Goal: Task Accomplishment & Management: Complete application form

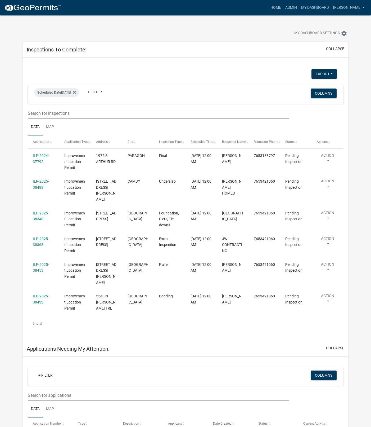
select select "1: 25"
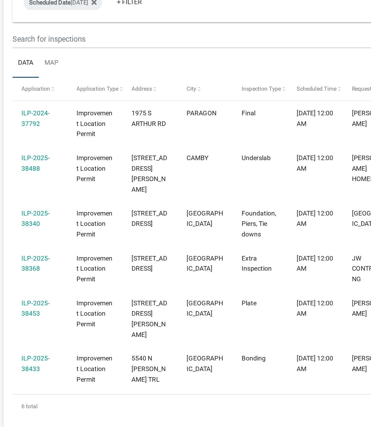
scroll to position [1, 0]
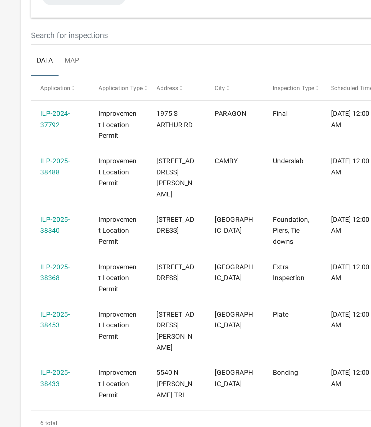
click at [37, 239] on link "ILP-2025-38368" at bounding box center [41, 240] width 16 height 10
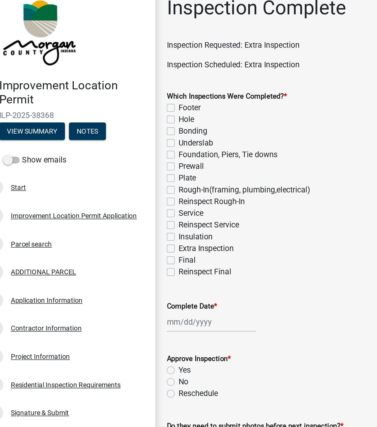
click at [108, 143] on label "Extra Inspection" at bounding box center [123, 143] width 30 height 6
click at [108, 143] on input "Extra Inspection" at bounding box center [109, 141] width 3 height 3
checkbox input "true"
checkbox input "false"
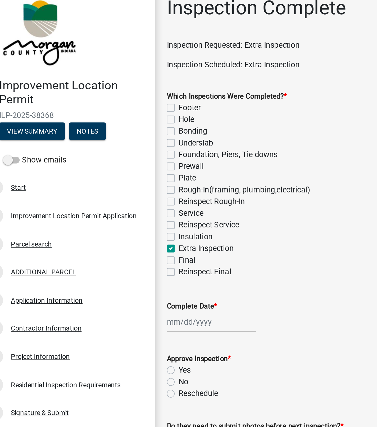
checkbox input "false"
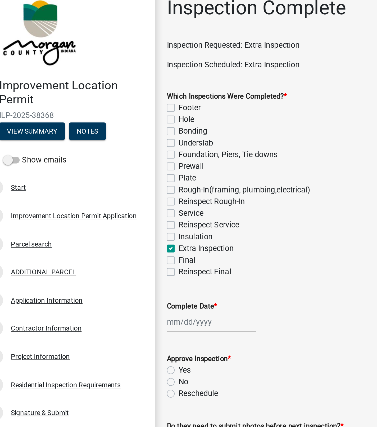
checkbox input "false"
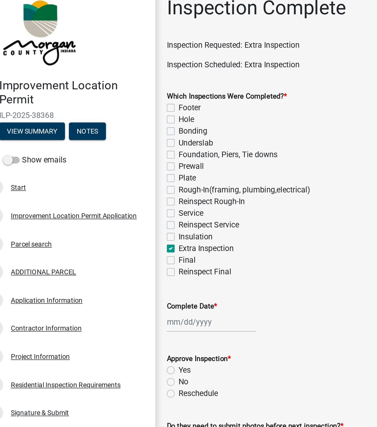
checkbox input "true"
checkbox input "false"
click at [111, 184] on div at bounding box center [126, 182] width 48 height 11
select select "8"
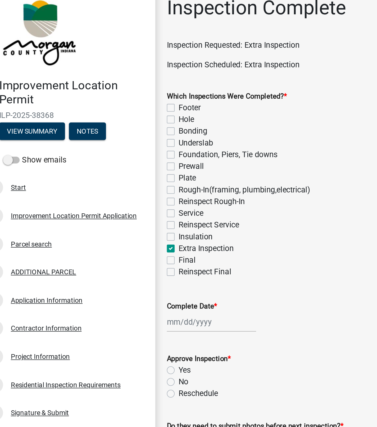
select select "2025"
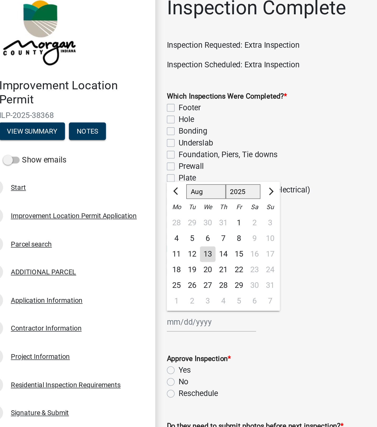
click at [122, 145] on div "13" at bounding box center [124, 146] width 8 height 8
type input "[DATE]"
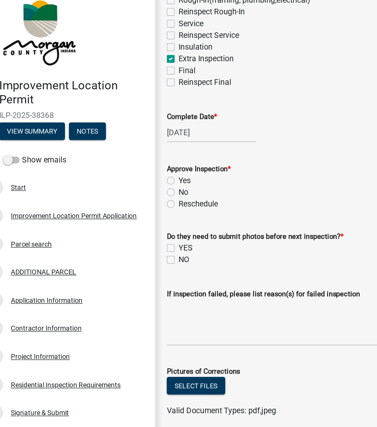
scroll to position [107, 0]
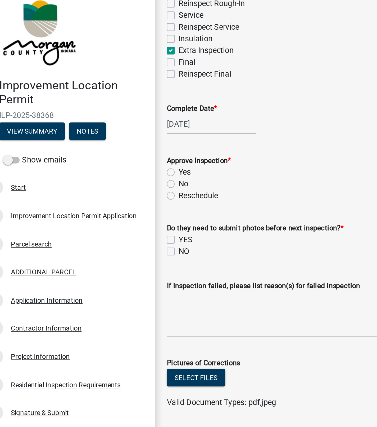
click at [108, 102] on label "Yes" at bounding box center [111, 101] width 7 height 6
click at [108, 102] on input "Yes" at bounding box center [109, 99] width 3 height 3
radio input "true"
click at [108, 145] on label "NO" at bounding box center [111, 144] width 6 height 6
click at [108, 145] on input "NO" at bounding box center [109, 142] width 3 height 3
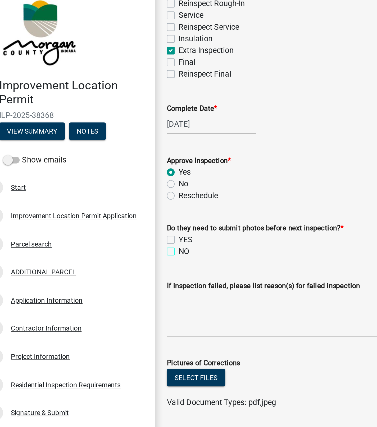
checkbox input "true"
checkbox input "false"
checkbox input "true"
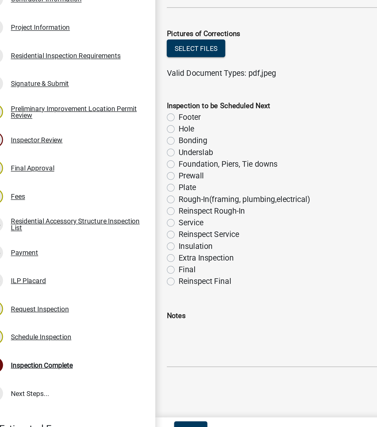
click at [108, 300] on label "Reinspect Rough-In" at bounding box center [126, 301] width 36 height 6
click at [108, 300] on input "Reinspect Rough-In" at bounding box center [109, 299] width 3 height 3
radio input "true"
click at [108, 295] on label "Rough-In(framing, plumbing,electrical)" at bounding box center [143, 295] width 71 height 6
click at [108, 295] on input "Rough-In(framing, plumbing,electrical)" at bounding box center [109, 293] width 3 height 3
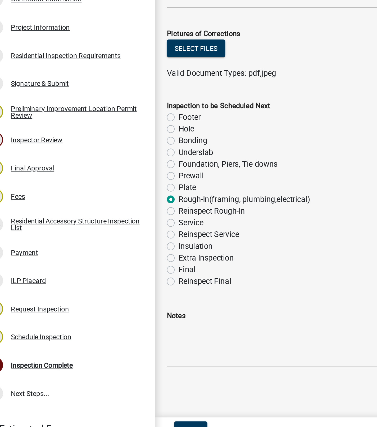
radio input "true"
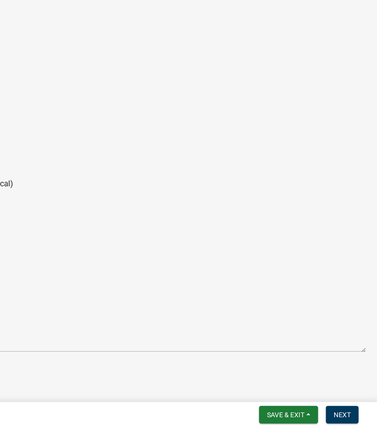
click at [359, 415] on form "Save & Exit Save Save & Exit Next" at bounding box center [340, 420] width 58 height 10
click at [358, 419] on span "Next" at bounding box center [357, 420] width 9 height 4
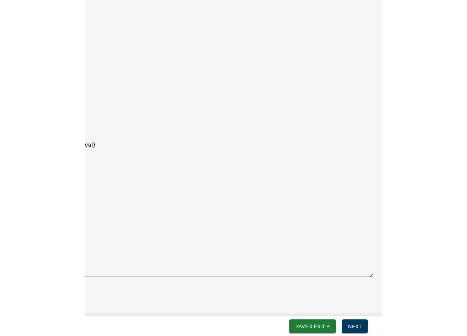
scroll to position [0, 0]
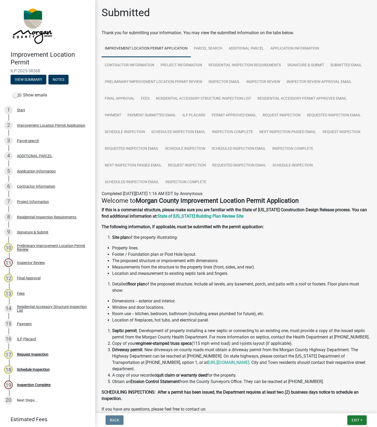
click at [342, 417] on div "Back Exit Save Save & Exit" at bounding box center [237, 420] width 274 height 10
click at [355, 419] on span "Exit" at bounding box center [356, 420] width 8 height 4
click at [338, 406] on button "Save & Exit" at bounding box center [346, 406] width 42 height 13
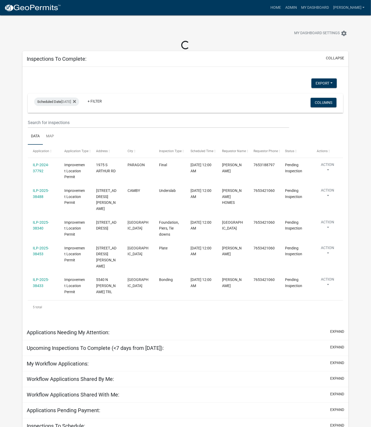
select select "1: 25"
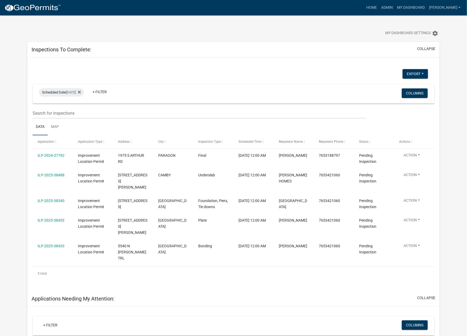
scroll to position [3, 0]
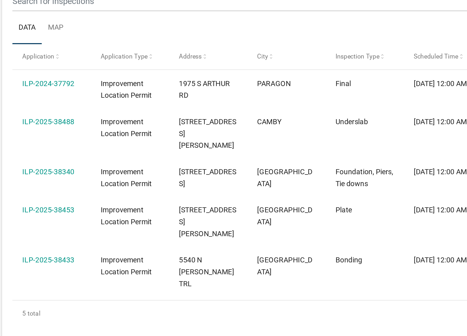
click at [59, 173] on link "ILP-2025-38488" at bounding box center [51, 171] width 27 height 4
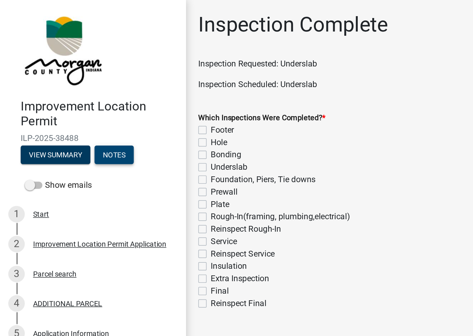
click at [65, 75] on button "Notes" at bounding box center [58, 80] width 20 height 10
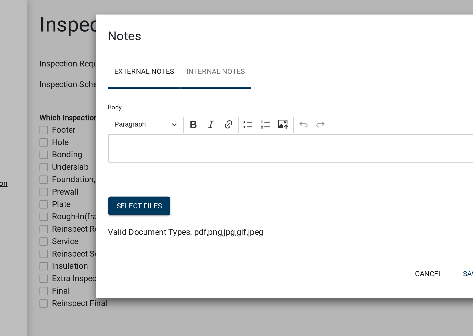
click at [196, 45] on link "Internal Notes" at bounding box center [192, 37] width 36 height 17
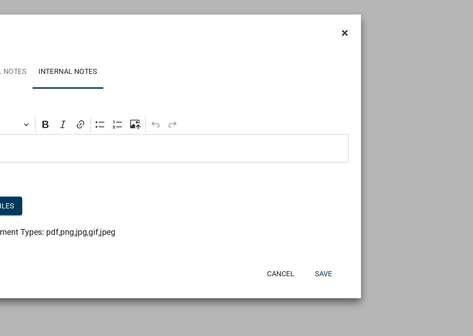
click at [333, 18] on span "×" at bounding box center [334, 16] width 3 height 7
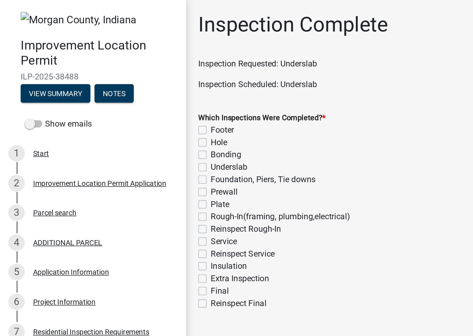
click at [108, 87] on label "Underslab" at bounding box center [117, 86] width 19 height 6
click at [108, 86] on input "Underslab" at bounding box center [109, 84] width 3 height 3
checkbox input "true"
checkbox input "false"
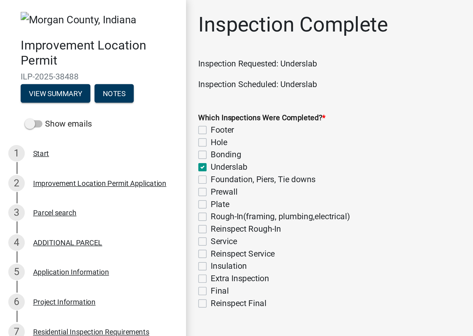
checkbox input "false"
checkbox input "true"
checkbox input "false"
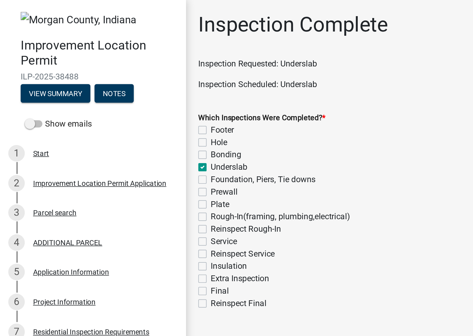
checkbox input "false"
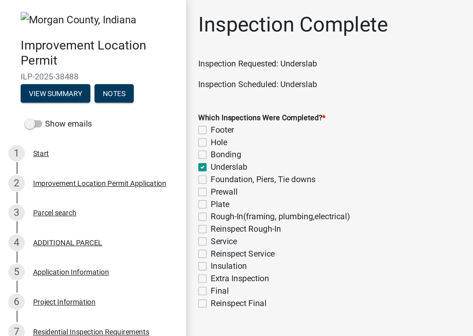
checkbox input "false"
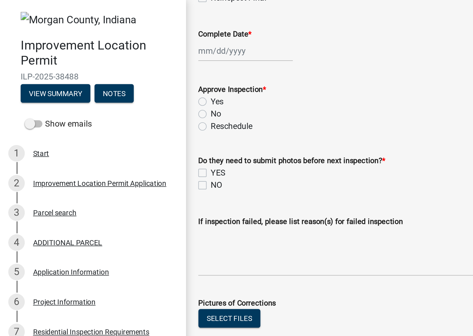
scroll to position [159, 0]
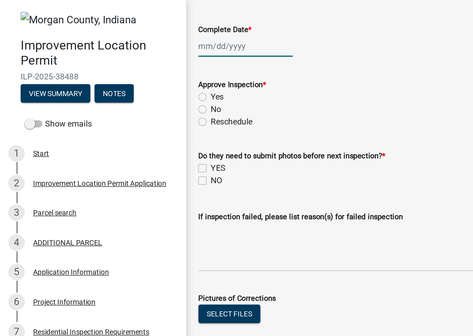
click at [115, 23] on div at bounding box center [126, 23] width 48 height 11
select select "8"
select select "2025"
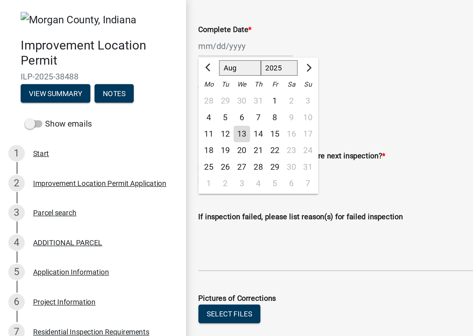
click at [124, 67] on div "13" at bounding box center [124, 69] width 8 height 8
type input "[DATE]"
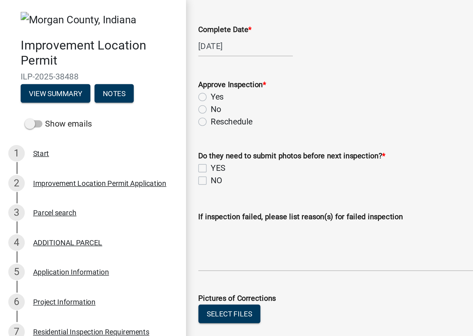
click at [108, 48] on label "Yes" at bounding box center [111, 50] width 7 height 6
click at [108, 48] on input "Yes" at bounding box center [109, 48] width 3 height 3
radio input "true"
click at [108, 93] on label "NO" at bounding box center [111, 92] width 6 height 6
click at [108, 93] on input "NO" at bounding box center [109, 90] width 3 height 3
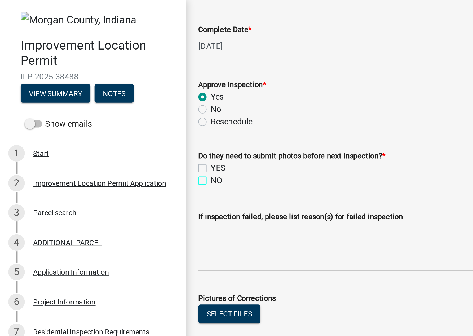
checkbox input "true"
checkbox input "false"
checkbox input "true"
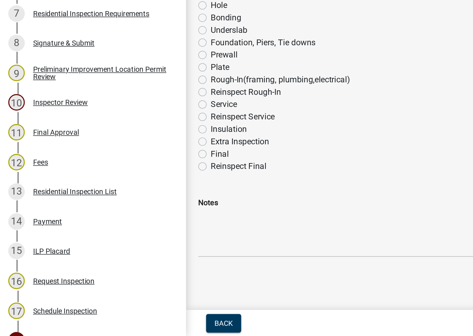
click at [108, 197] on label "Plate" at bounding box center [113, 198] width 10 height 6
click at [108, 197] on input "Plate" at bounding box center [109, 196] width 3 height 3
radio input "true"
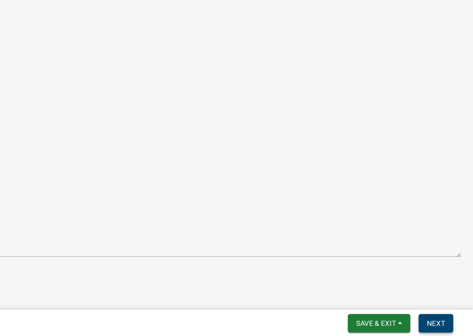
click at [371, 332] on button "Next" at bounding box center [454, 329] width 18 height 10
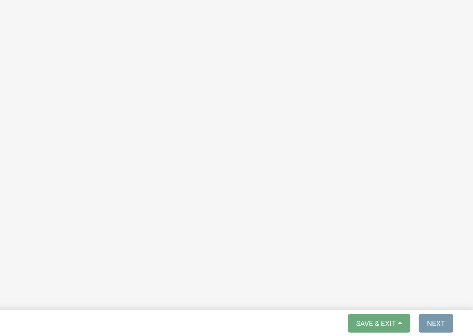
scroll to position [0, 0]
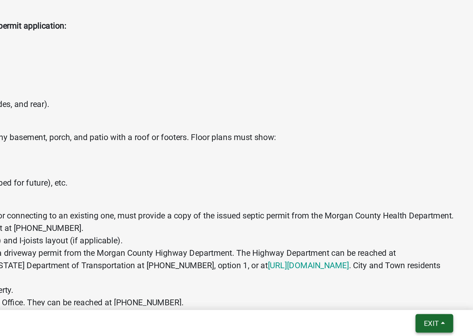
click at [371, 328] on span "Exit" at bounding box center [451, 329] width 8 height 4
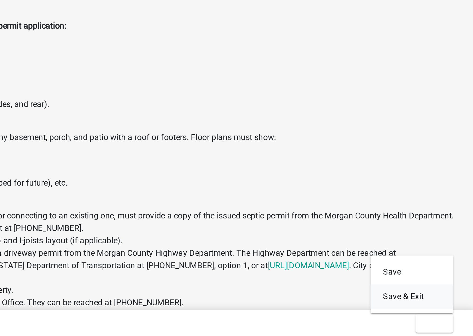
click at [371, 314] on button "Save & Exit" at bounding box center [441, 315] width 42 height 13
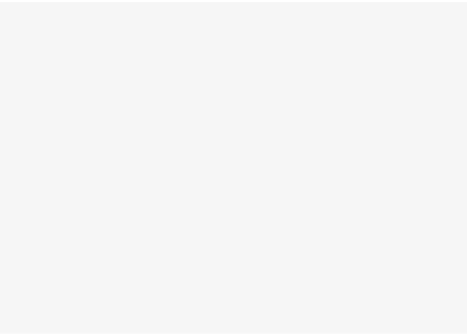
scroll to position [15, 0]
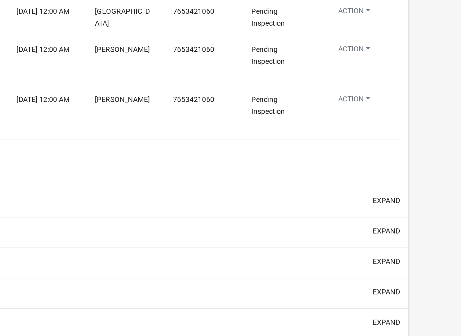
select select "1: 25"
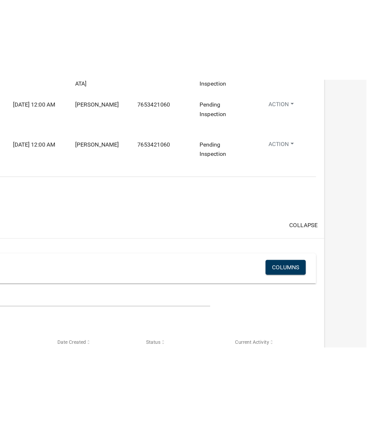
scroll to position [27, 0]
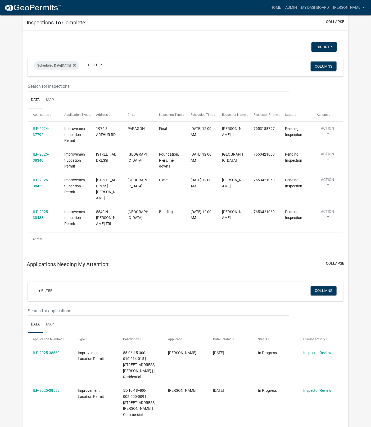
click at [42, 185] on link "ILP-2025-38453" at bounding box center [41, 183] width 16 height 10
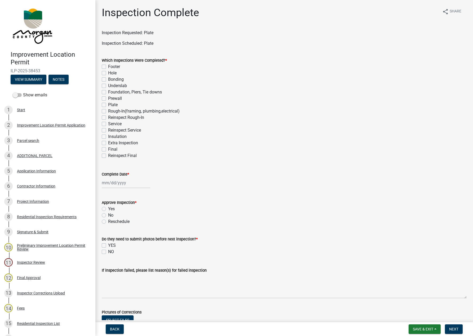
click at [108, 105] on label "Plate" at bounding box center [113, 105] width 10 height 6
click at [108, 105] on input "Plate" at bounding box center [109, 103] width 3 height 3
checkbox input "true"
checkbox input "false"
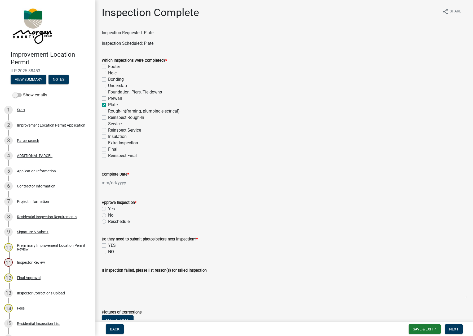
checkbox input "false"
checkbox input "true"
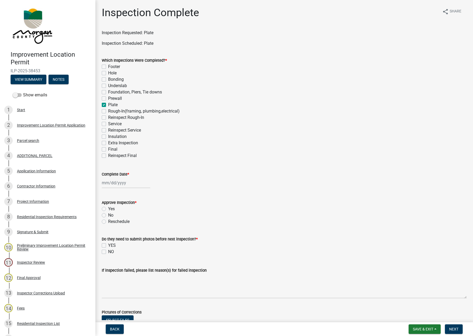
checkbox input "false"
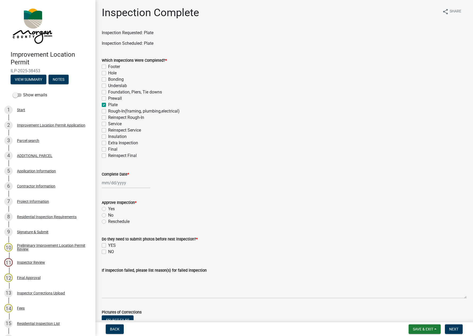
checkbox input "false"
click at [118, 183] on div at bounding box center [126, 182] width 48 height 11
select select "8"
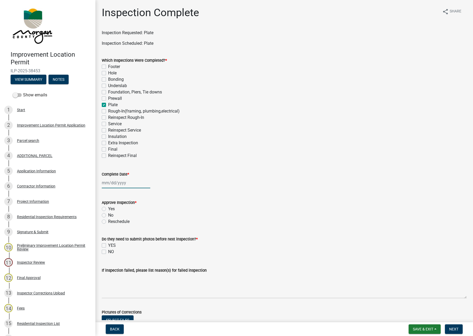
select select "2025"
click at [126, 229] on div "13" at bounding box center [124, 228] width 8 height 8
type input "[DATE]"
click at [108, 208] on label "Yes" at bounding box center [111, 209] width 7 height 6
click at [108, 208] on input "Yes" at bounding box center [109, 207] width 3 height 3
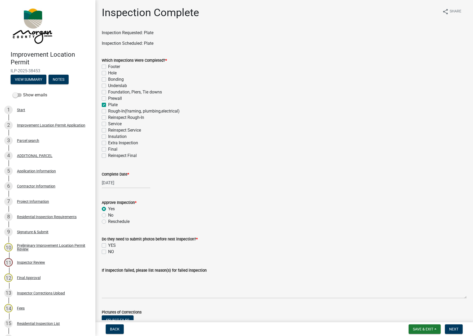
radio input "true"
click at [108, 253] on label "NO" at bounding box center [111, 252] width 6 height 6
click at [108, 252] on input "NO" at bounding box center [109, 250] width 3 height 3
checkbox input "true"
checkbox input "false"
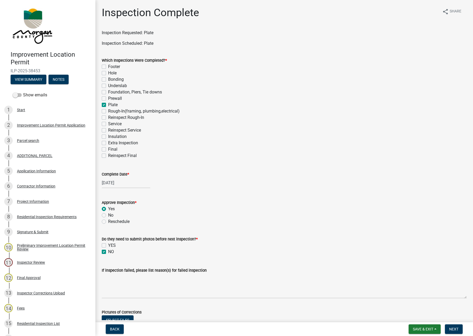
checkbox input "true"
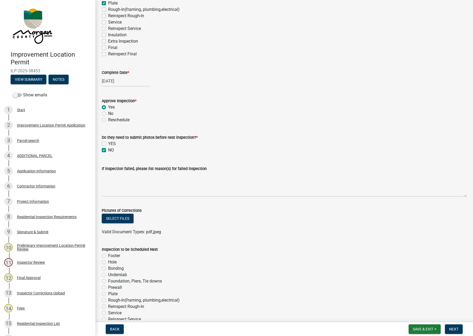
scroll to position [198, 0]
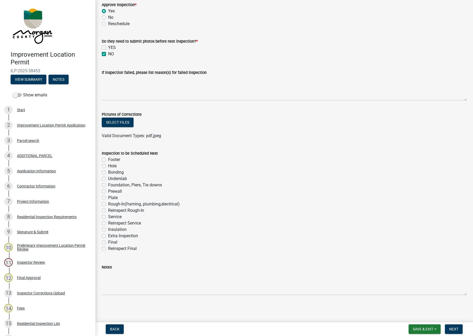
click at [108, 204] on label "Rough-In(framing, plumbing,electrical)" at bounding box center [143, 204] width 71 height 6
click at [108, 204] on input "Rough-In(framing, plumbing,electrical)" at bounding box center [109, 202] width 3 height 3
radio input "true"
click at [371, 327] on span "Next" at bounding box center [453, 329] width 9 height 4
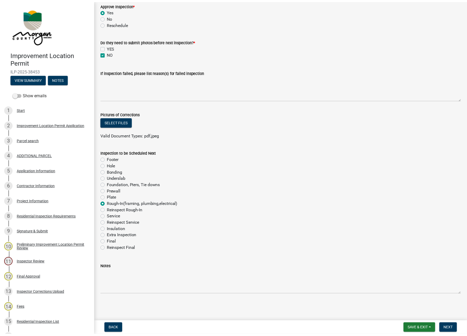
scroll to position [0, 0]
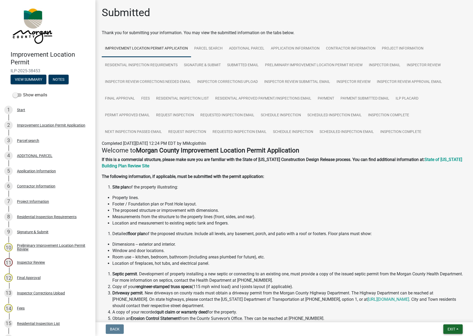
click at [371, 329] on button "Exit" at bounding box center [452, 329] width 19 height 10
click at [0, 0] on button "Save & Exit" at bounding box center [0, 0] width 0 height 0
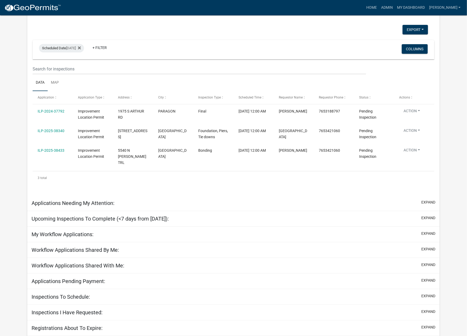
scroll to position [70, 0]
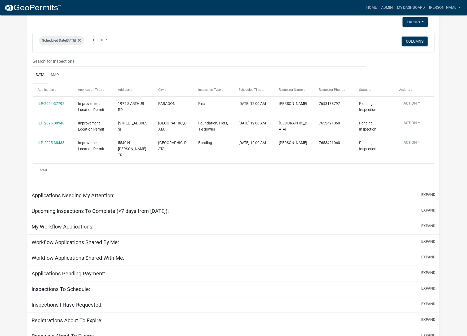
select select "1: 25"
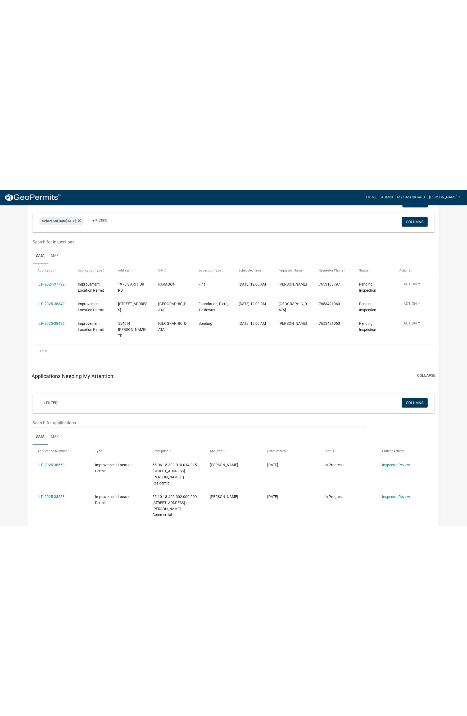
scroll to position [65, 0]
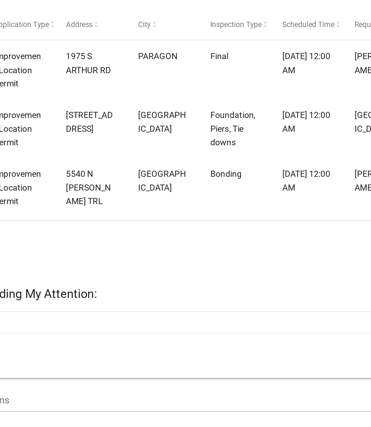
click at [72, 249] on ul "Data Map" at bounding box center [186, 254] width 316 height 17
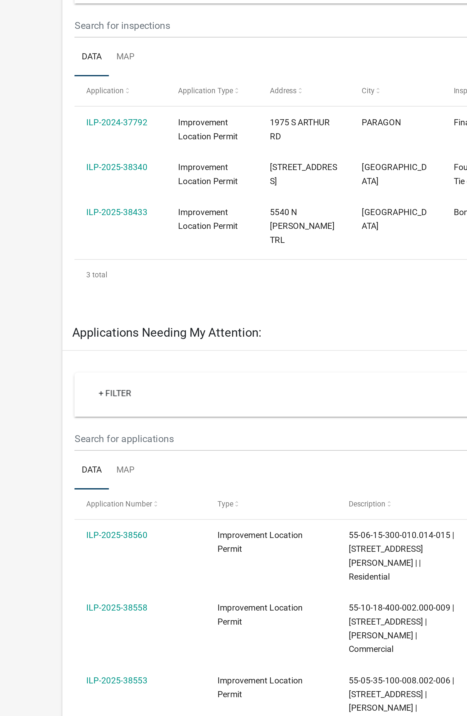
click at [56, 110] on link "ILP-2025-38340" at bounding box center [51, 110] width 27 height 4
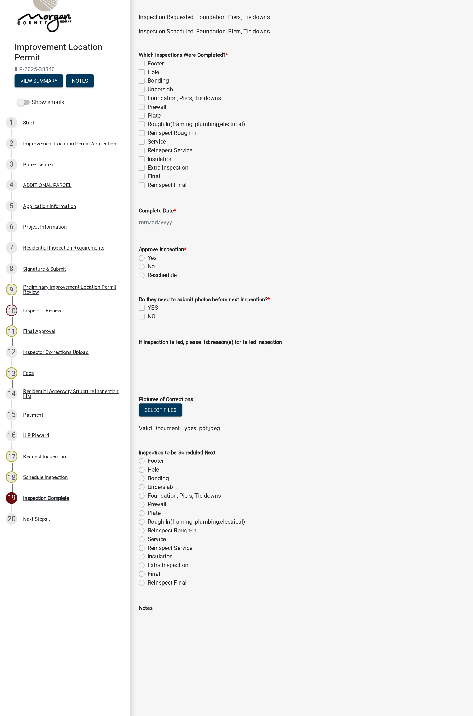
click at [41, 186] on div "Project Information" at bounding box center [33, 186] width 32 height 4
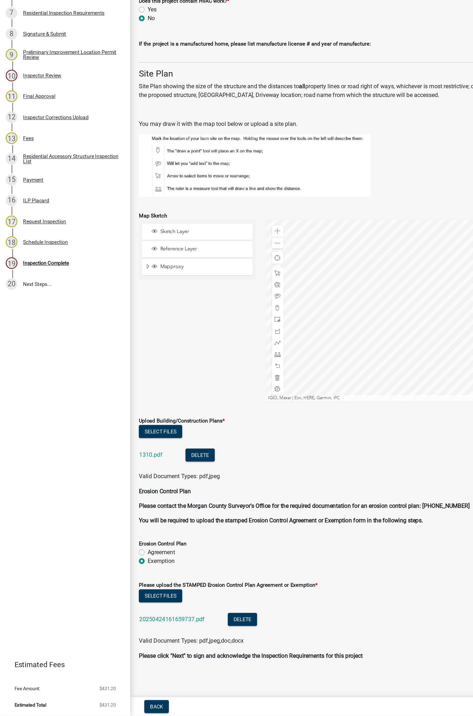
click at [115, 426] on link "1310.pdf" at bounding box center [110, 524] width 17 height 5
click at [50, 373] on div "18 Schedule Inspection" at bounding box center [45, 369] width 83 height 8
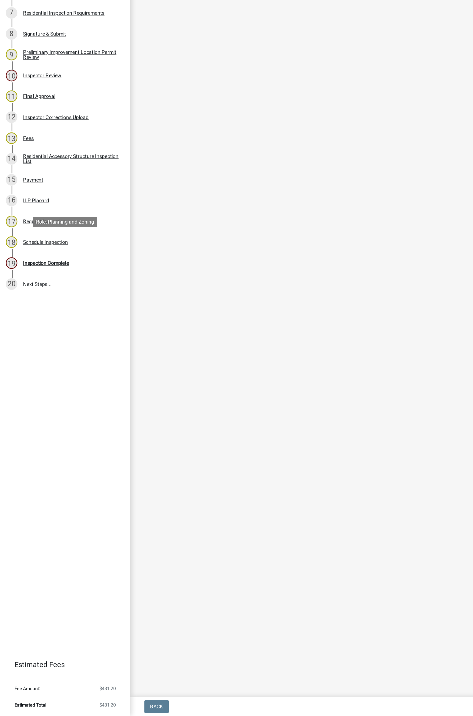
click at [38, 392] on link "19 Inspection Complete" at bounding box center [47, 384] width 95 height 15
click at [345, 423] on main "Loading..." at bounding box center [284, 350] width 378 height 700
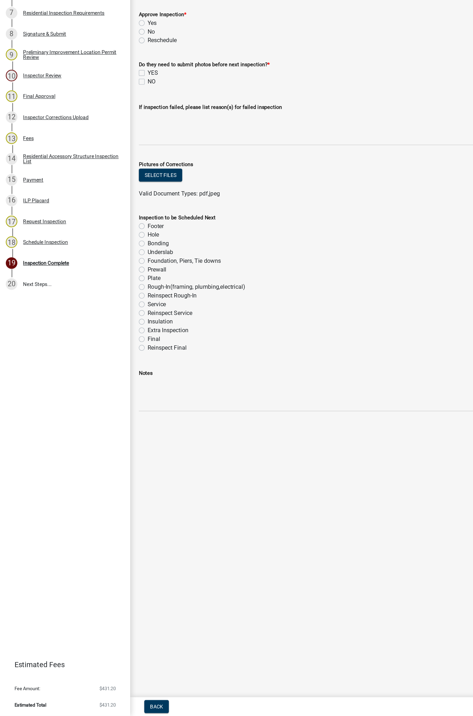
select select "47d75678-cf87-418f-879d-88d5340f2bcb"
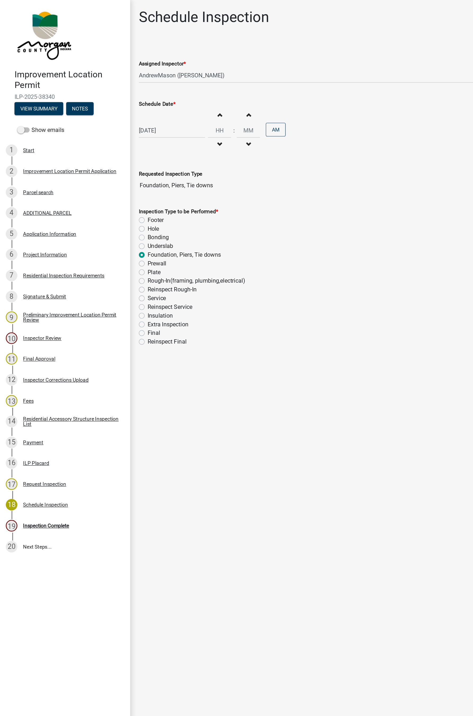
click at [36, 388] on div "19 Inspection Complete" at bounding box center [45, 384] width 83 height 8
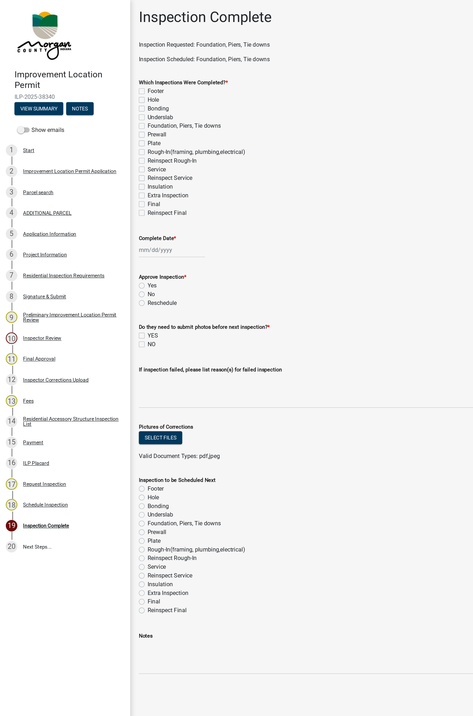
click at [108, 92] on label "Foundation, Piers, Tie downs" at bounding box center [135, 92] width 54 height 6
click at [108, 92] on input "Foundation, Piers, Tie downs" at bounding box center [109, 90] width 3 height 3
checkbox input "true"
checkbox input "false"
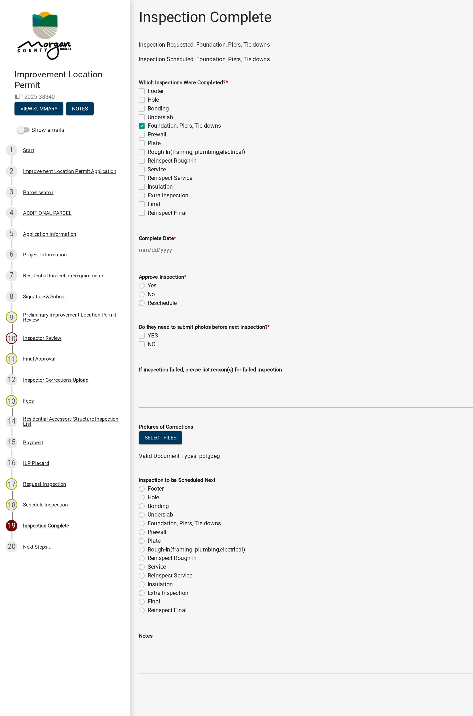
checkbox input "false"
checkbox input "true"
checkbox input "false"
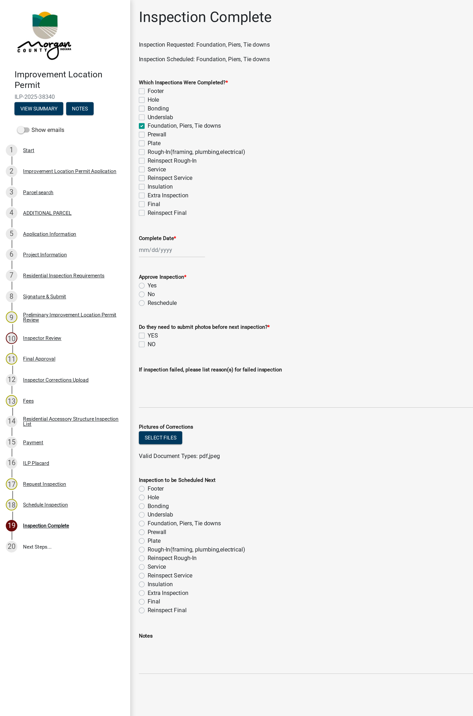
checkbox input "false"
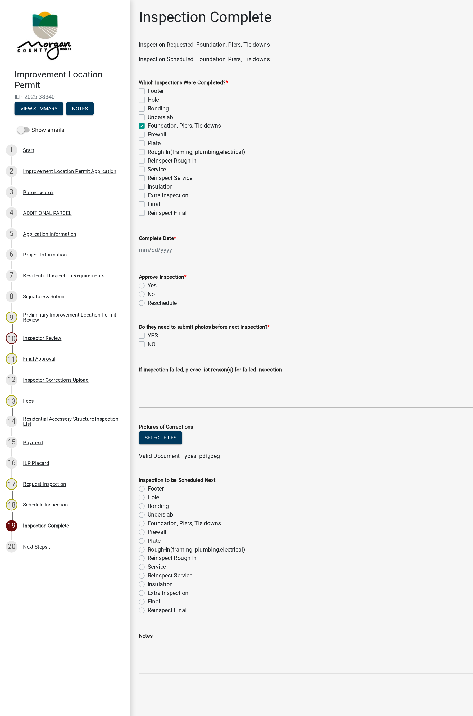
checkbox input "false"
click at [123, 187] on div at bounding box center [126, 182] width 48 height 11
select select "8"
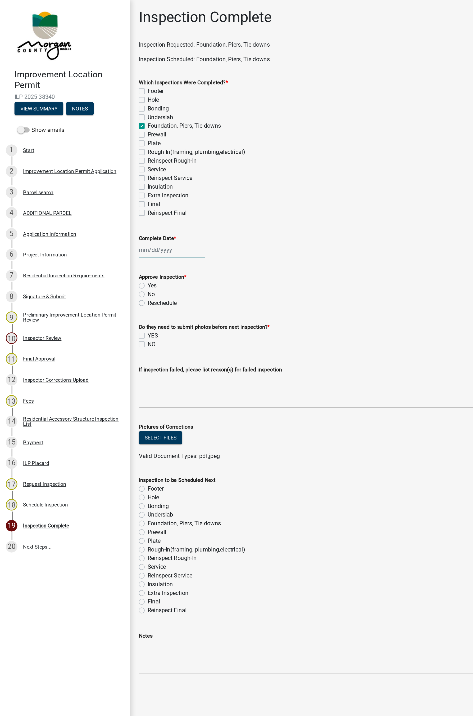
select select "2025"
click at [131, 227] on div "14" at bounding box center [132, 228] width 8 height 8
type input "[DATE]"
click at [108, 100] on label "Prewall" at bounding box center [115, 98] width 14 height 6
click at [108, 99] on input "Prewall" at bounding box center [109, 96] width 3 height 3
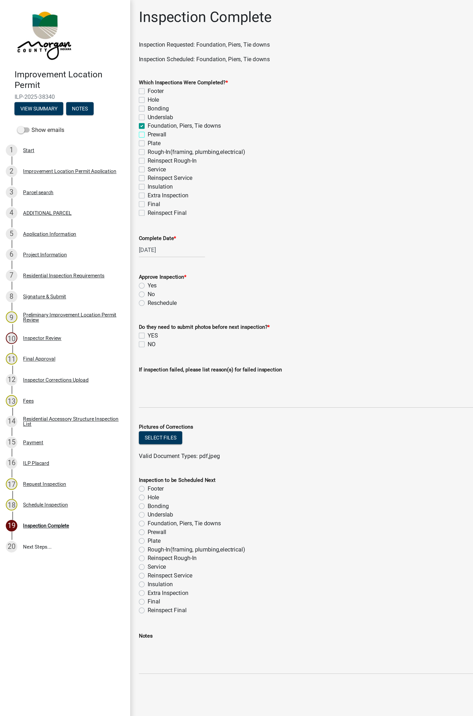
checkbox input "true"
checkbox input "false"
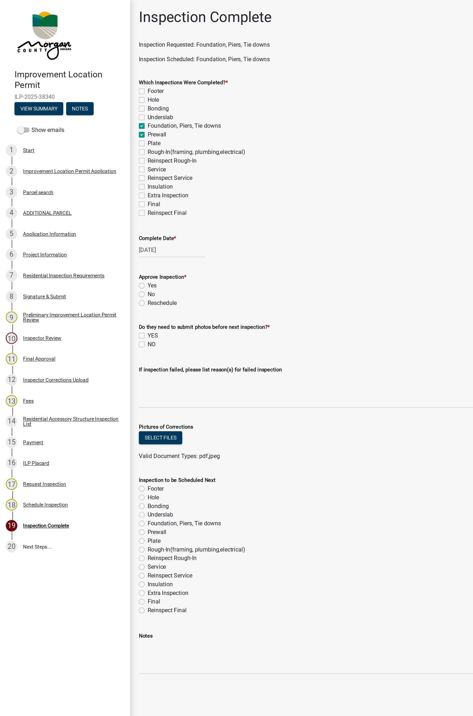
checkbox input "true"
checkbox input "false"
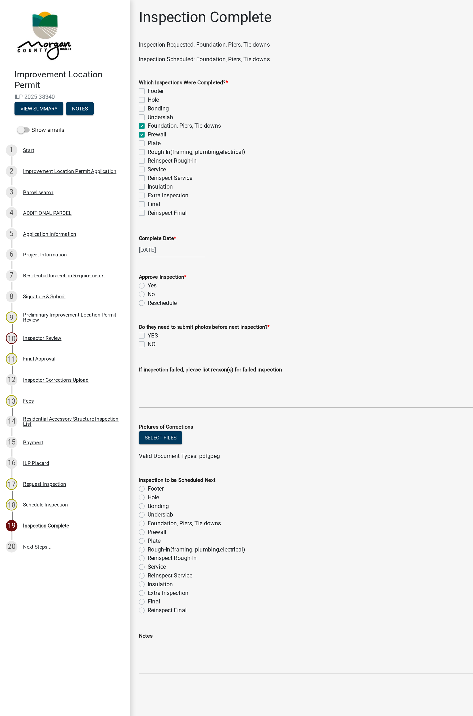
checkbox input "false"
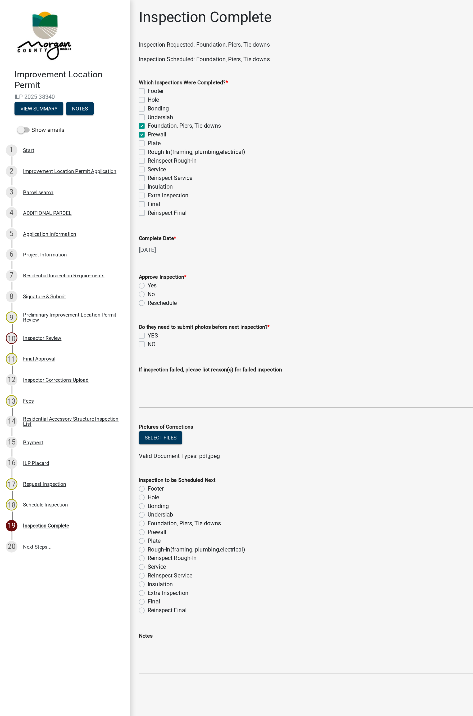
checkbox input "false"
click at [108, 92] on label "Foundation, Piers, Tie downs" at bounding box center [135, 92] width 54 height 6
click at [108, 92] on input "Foundation, Piers, Tie downs" at bounding box center [109, 90] width 3 height 3
checkbox input "false"
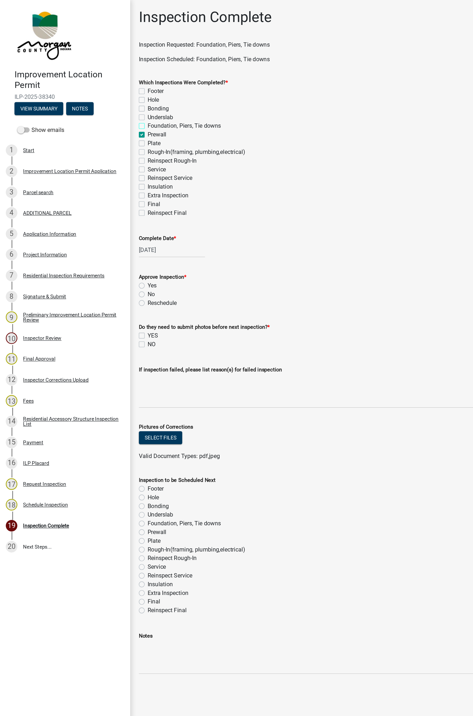
checkbox input "false"
checkbox input "true"
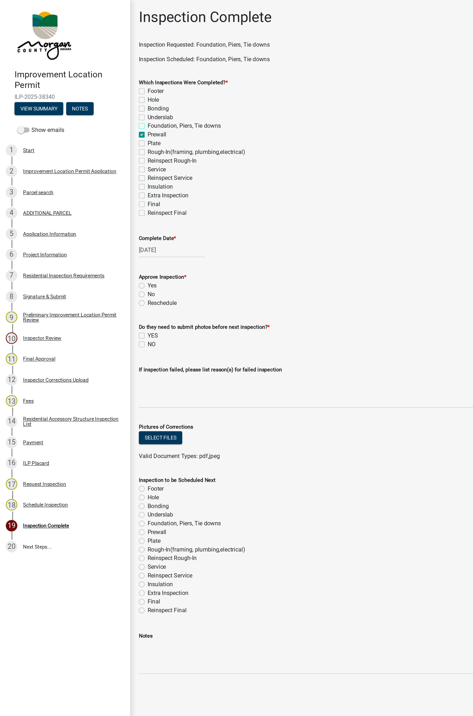
checkbox input "false"
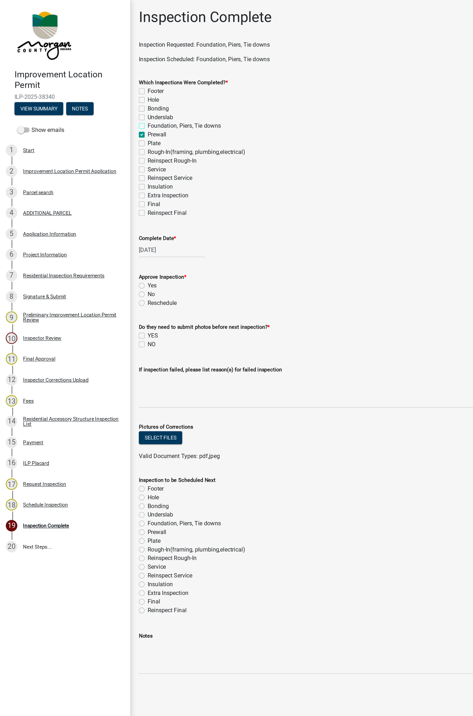
checkbox input "false"
click at [108, 209] on label "Yes" at bounding box center [111, 209] width 7 height 6
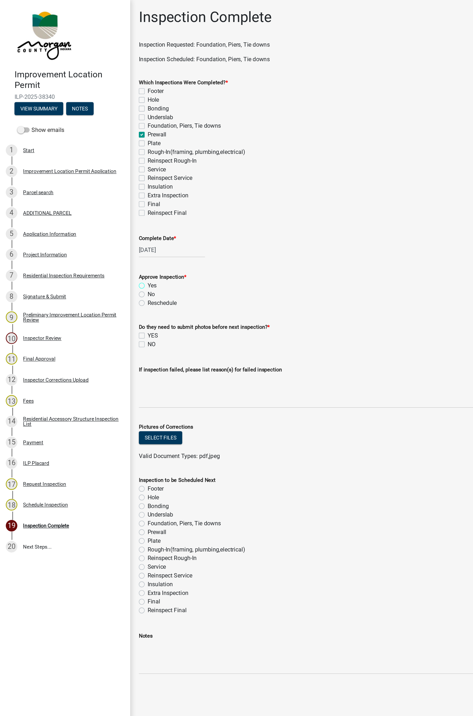
click at [108, 209] on input "Yes" at bounding box center [109, 207] width 3 height 3
radio input "true"
click at [109, 254] on label "NO" at bounding box center [111, 252] width 6 height 6
click at [109, 252] on input "NO" at bounding box center [109, 250] width 3 height 3
checkbox input "true"
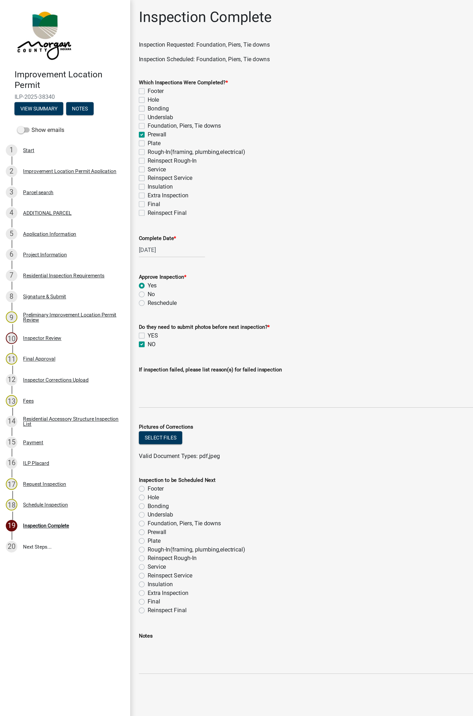
checkbox input "false"
checkbox input "true"
click at [108, 383] on label "Foundation, Piers, Tie downs" at bounding box center [135, 383] width 54 height 6
click at [108, 383] on input "Foundation, Piers, Tie downs" at bounding box center [109, 381] width 3 height 3
radio input "true"
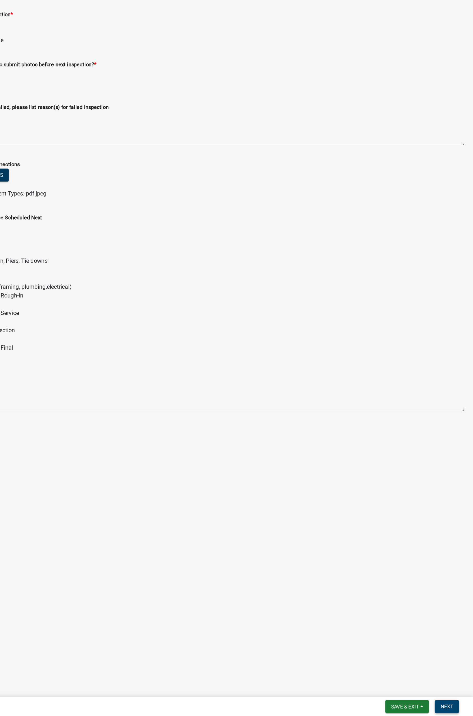
click at [371, 426] on span "Next" at bounding box center [454, 709] width 9 height 4
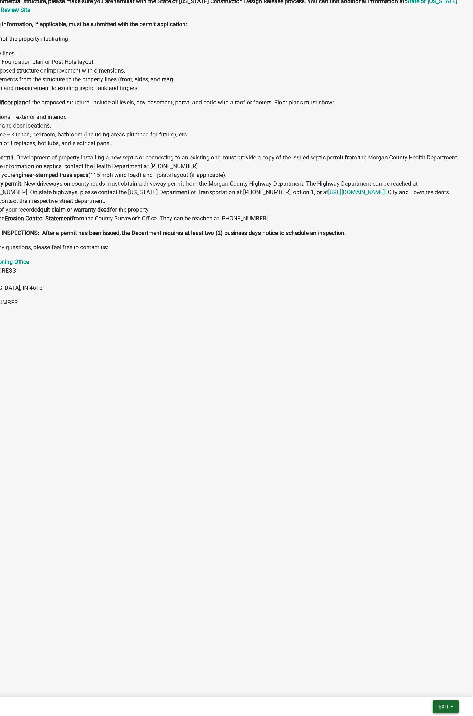
click at [371, 426] on button "Exit" at bounding box center [453, 709] width 19 height 10
click at [371, 426] on button "Save & Exit" at bounding box center [442, 695] width 42 height 13
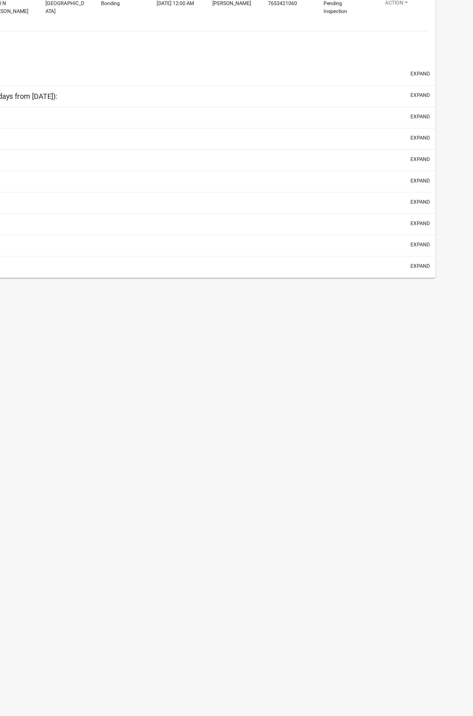
select select "1: 25"
